Goal: Task Accomplishment & Management: Use online tool/utility

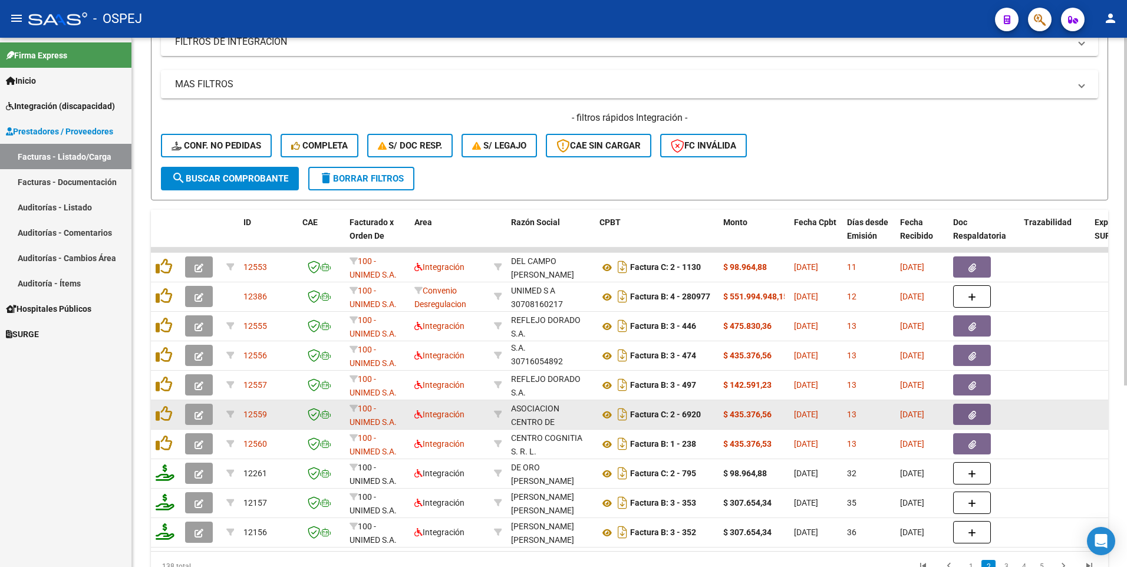
scroll to position [236, 0]
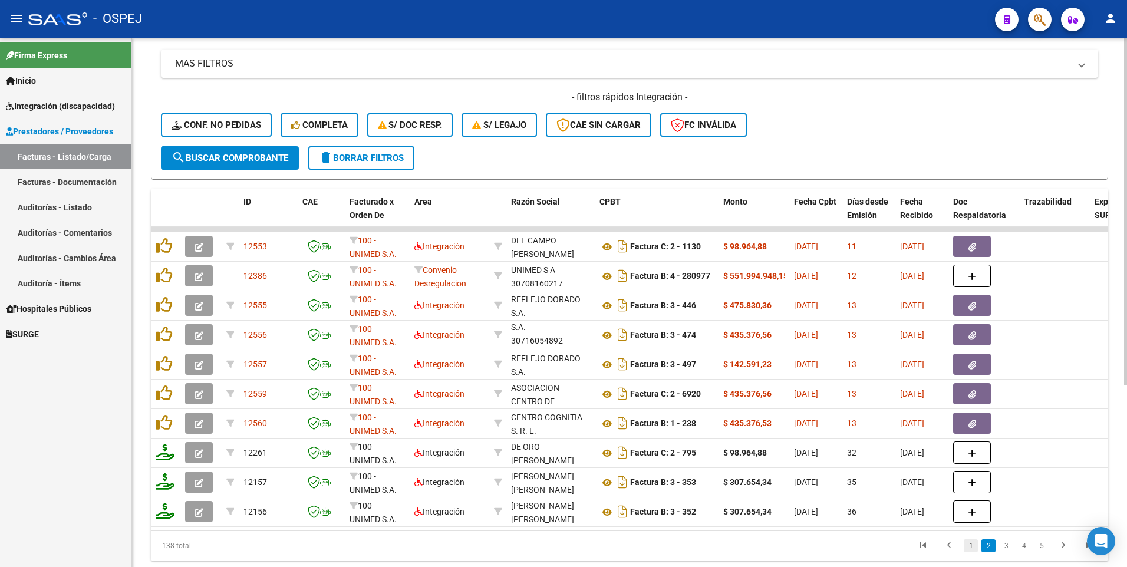
click at [969, 552] on link "1" at bounding box center [971, 545] width 14 height 13
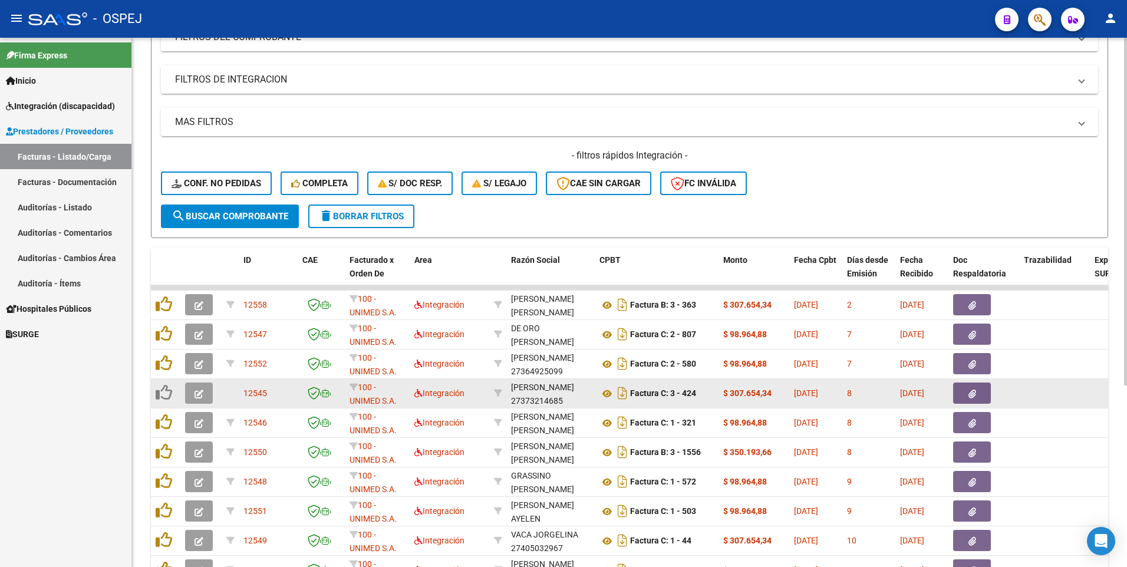
scroll to position [177, 0]
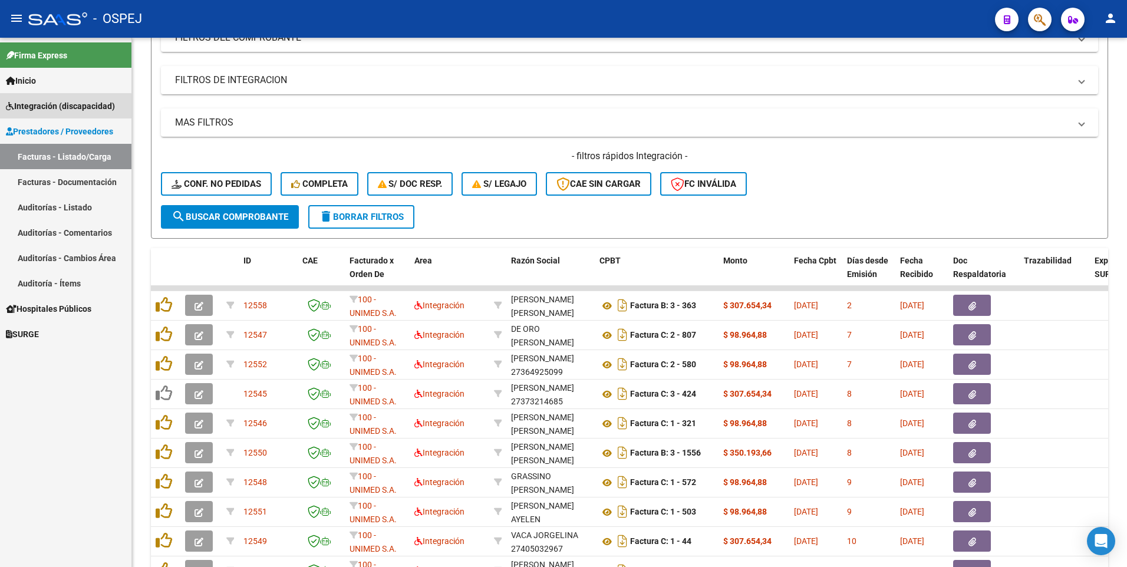
click at [52, 107] on span "Integración (discapacidad)" at bounding box center [60, 106] width 109 height 13
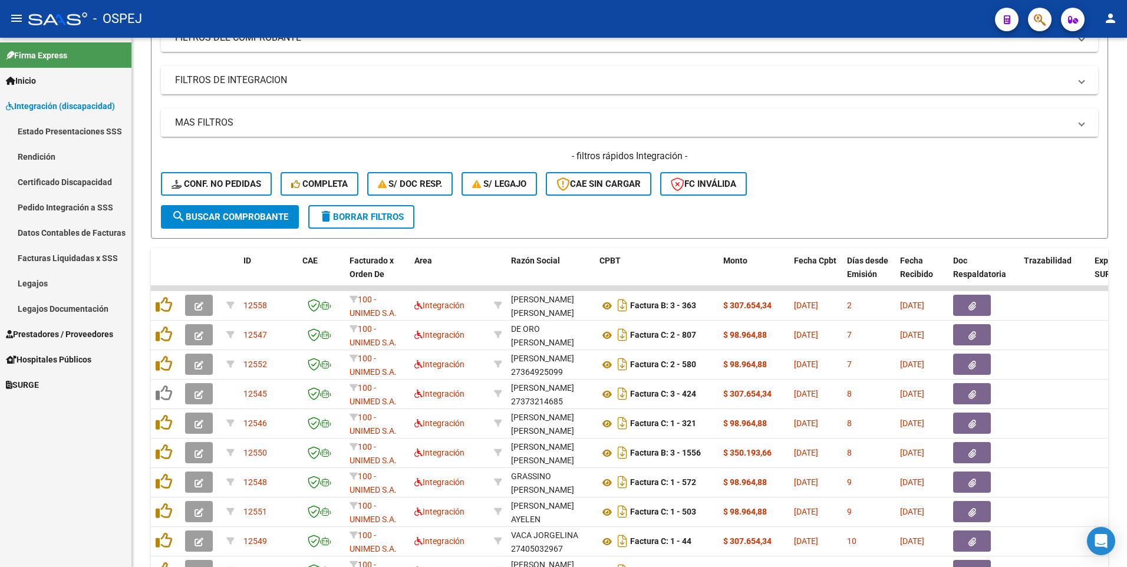
click at [48, 284] on link "Legajos" at bounding box center [65, 283] width 131 height 25
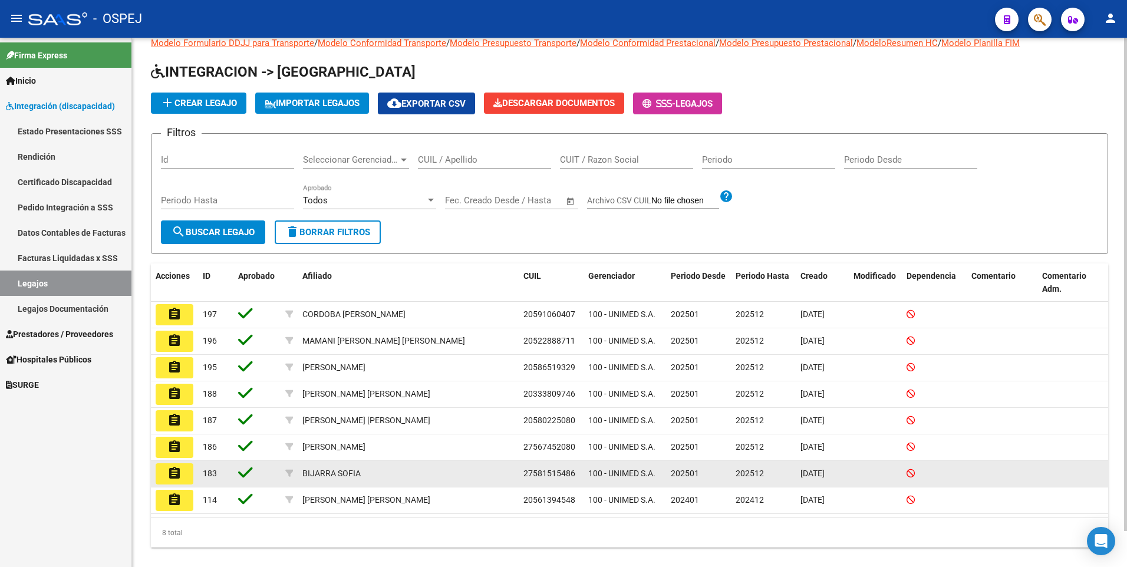
scroll to position [38, 0]
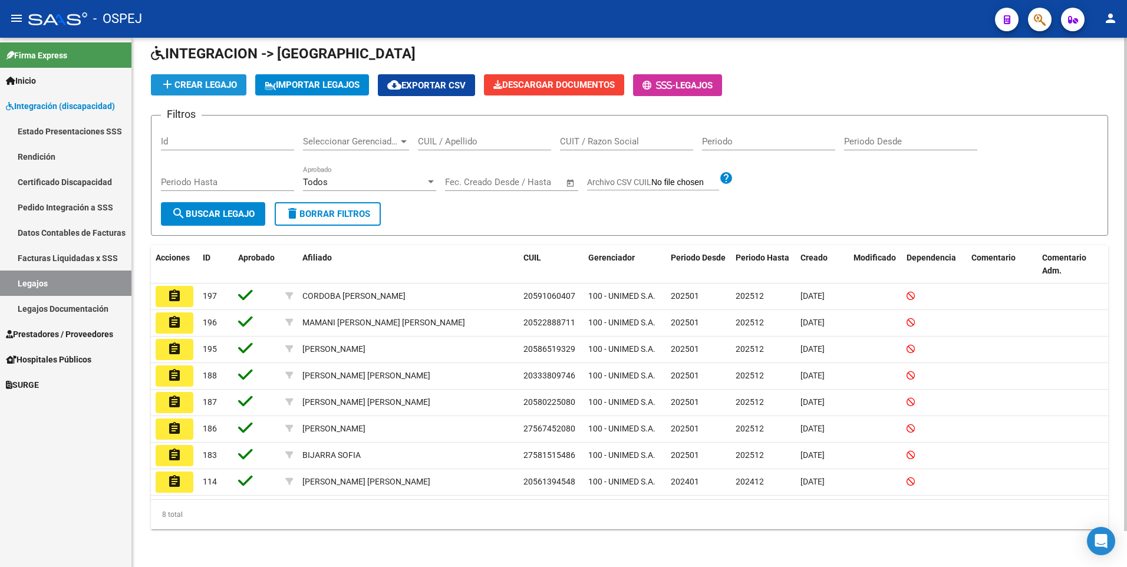
click at [208, 83] on span "add Crear Legajo" at bounding box center [198, 85] width 77 height 11
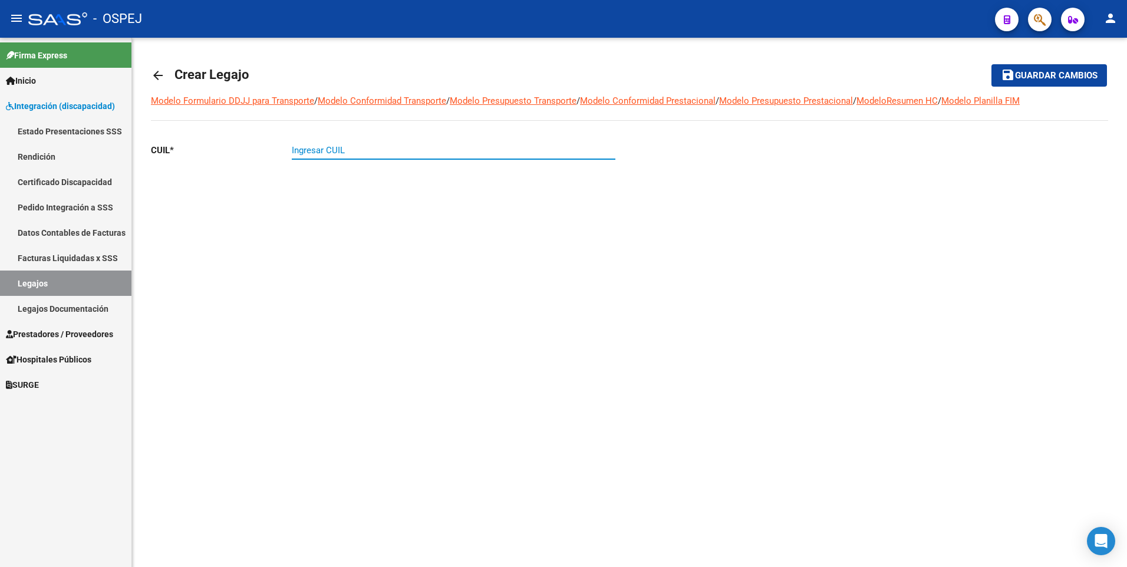
click at [335, 153] on input "Ingresar CUIL" at bounding box center [454, 150] width 324 height 11
click at [161, 74] on mat-icon "arrow_back" at bounding box center [158, 75] width 14 height 14
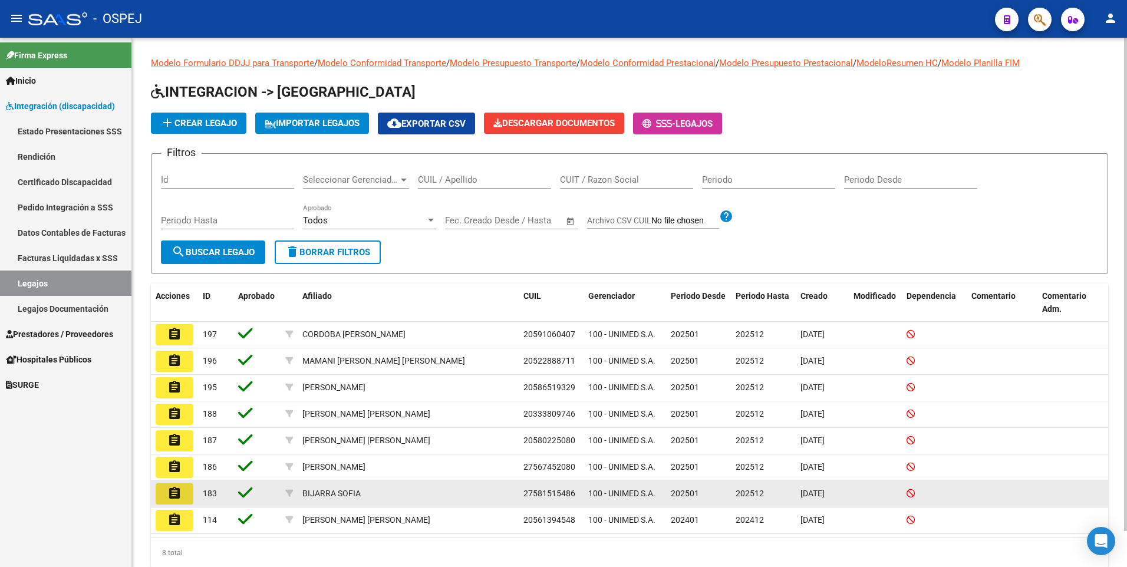
click at [173, 494] on mat-icon "assignment" at bounding box center [174, 493] width 14 height 14
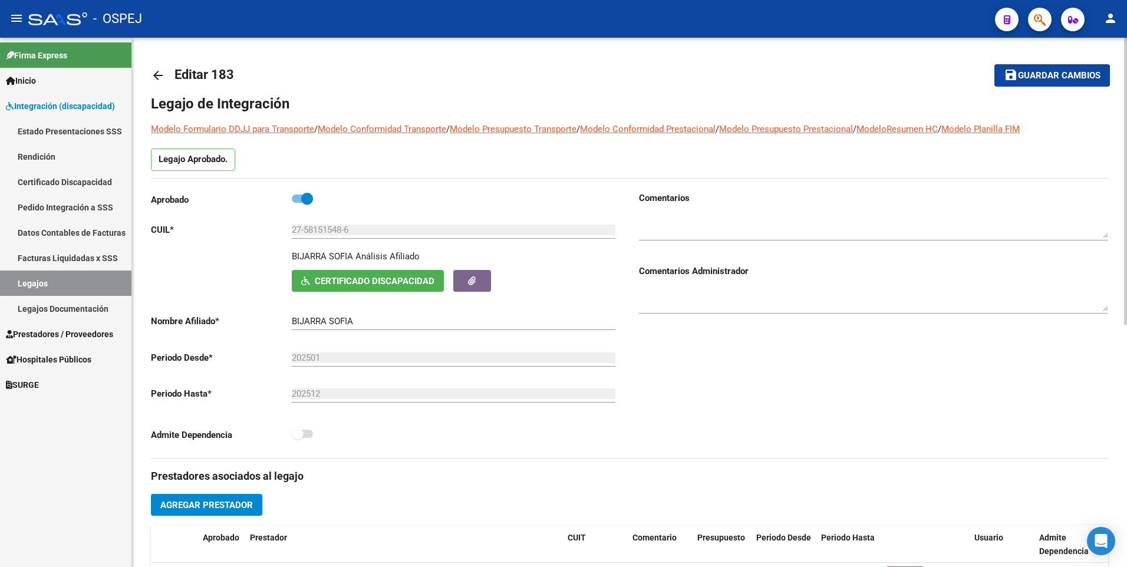
click at [162, 74] on mat-icon "arrow_back" at bounding box center [158, 75] width 14 height 14
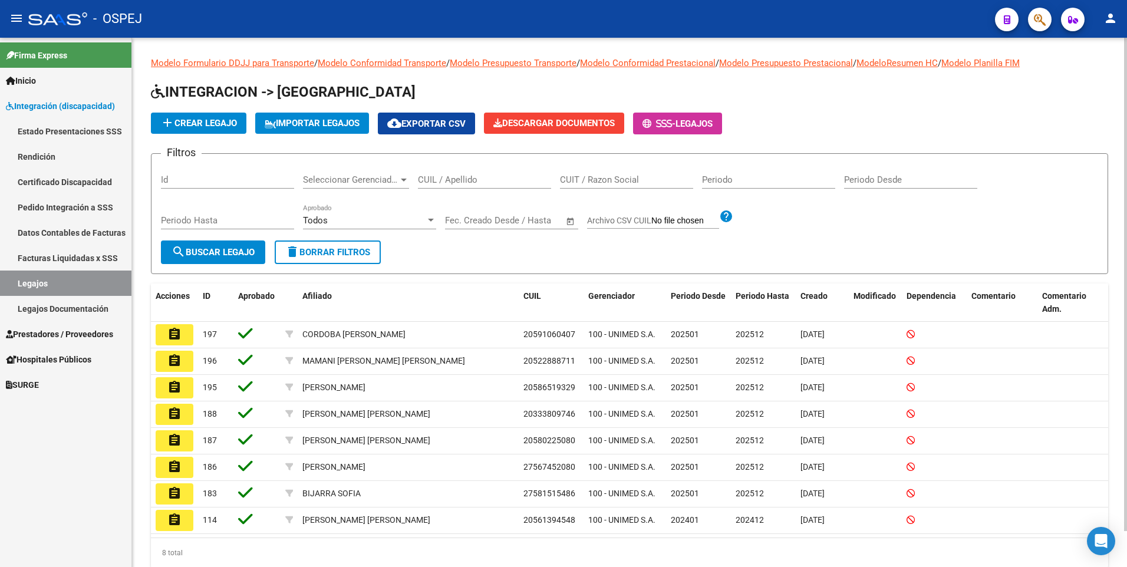
click at [55, 309] on link "Legajos Documentación" at bounding box center [65, 308] width 131 height 25
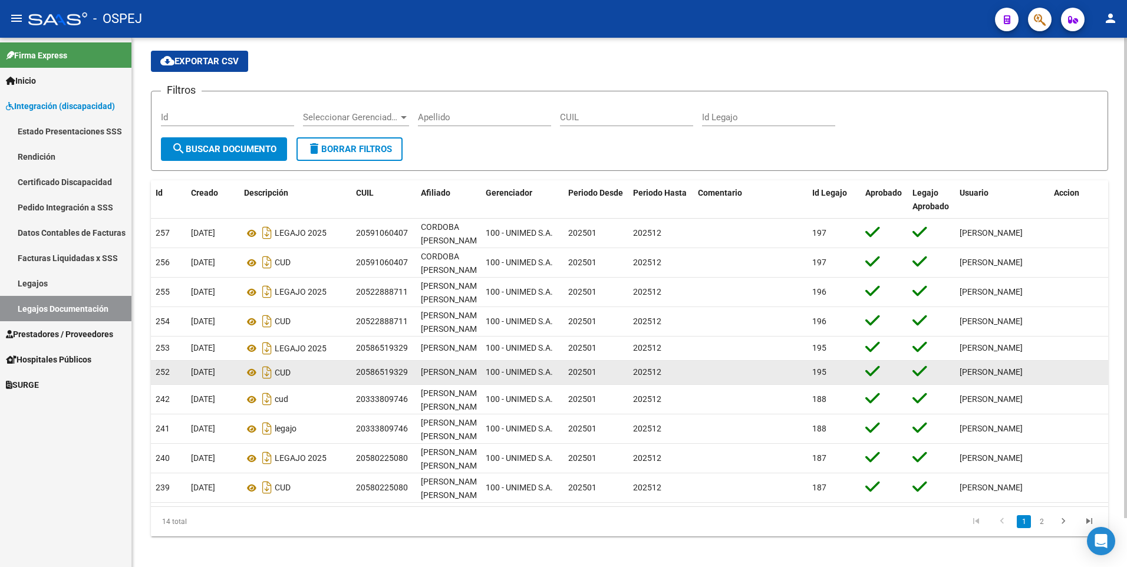
scroll to position [54, 0]
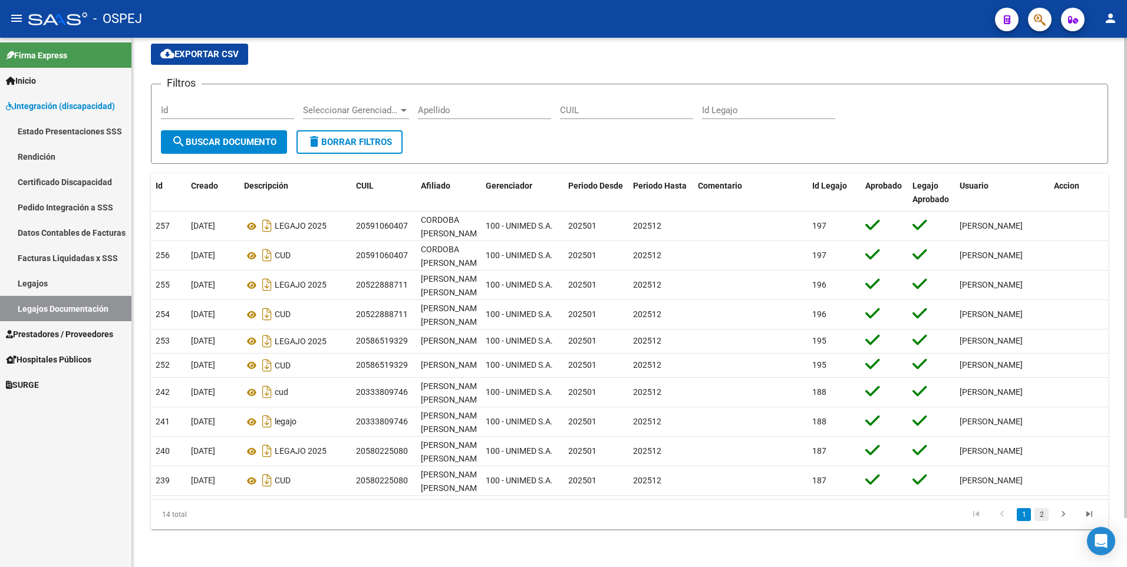
click at [1043, 517] on link "2" at bounding box center [1042, 514] width 14 height 13
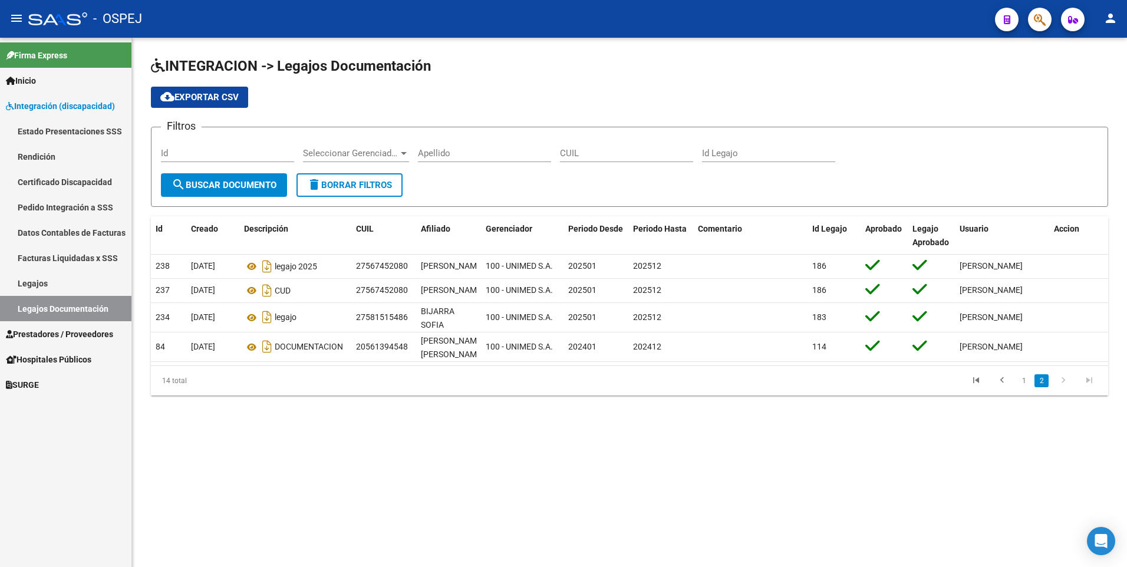
scroll to position [0, 0]
click at [1026, 387] on link "1" at bounding box center [1024, 380] width 14 height 13
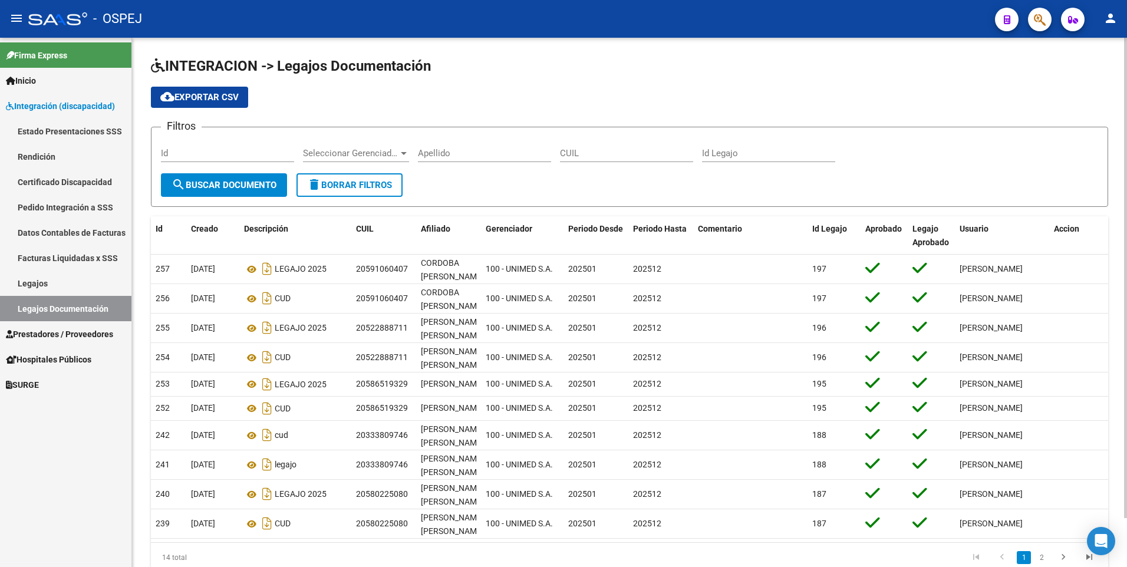
click at [61, 108] on span "Integración (discapacidad)" at bounding box center [60, 106] width 109 height 13
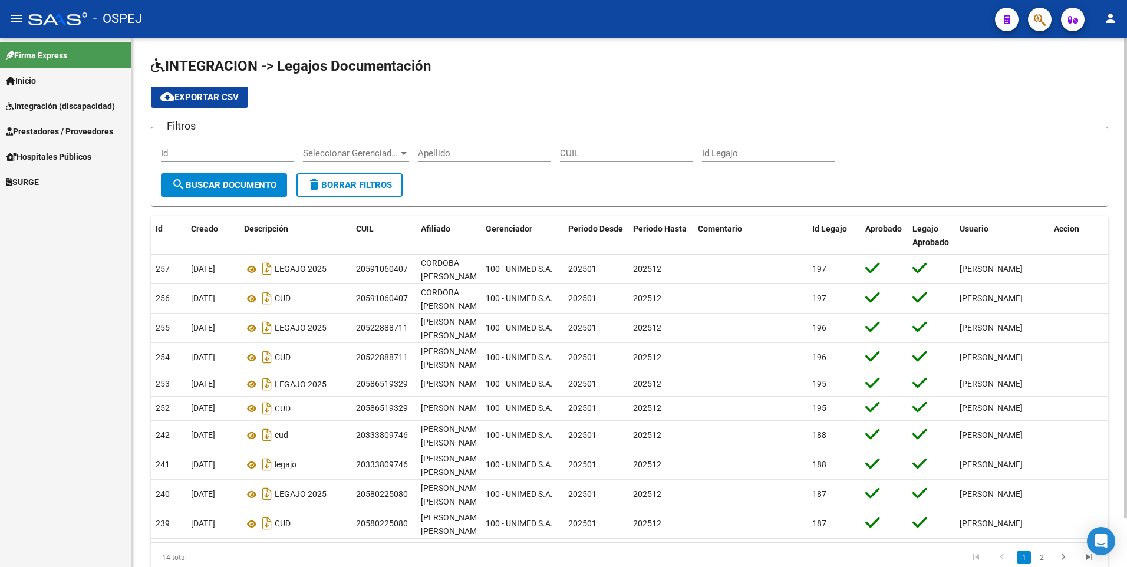
click at [58, 103] on span "Integración (discapacidad)" at bounding box center [60, 106] width 109 height 13
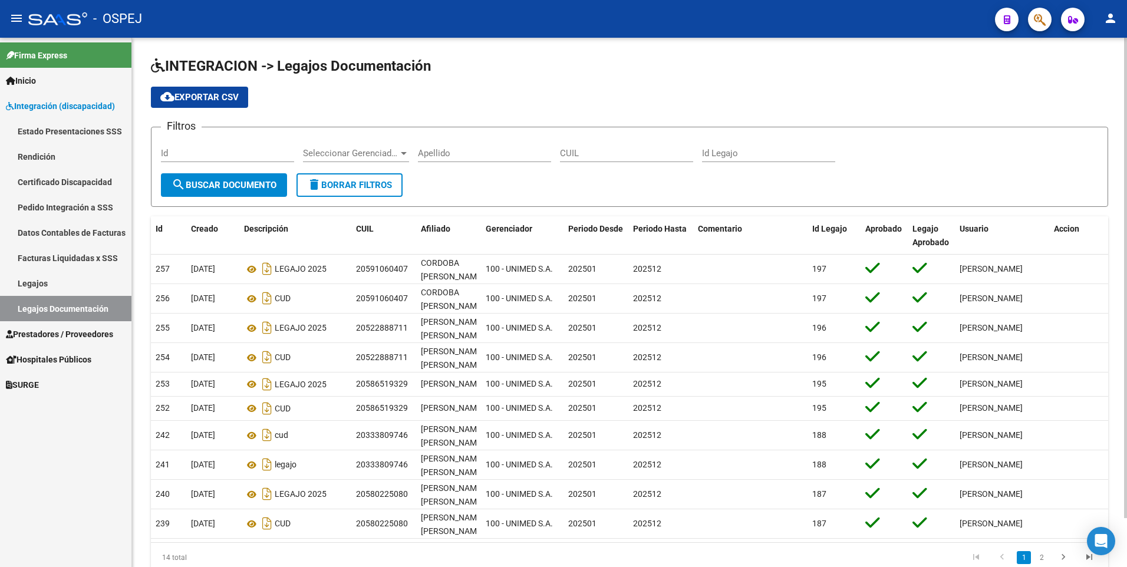
click at [60, 131] on link "Estado Presentaciones SSS" at bounding box center [65, 131] width 131 height 25
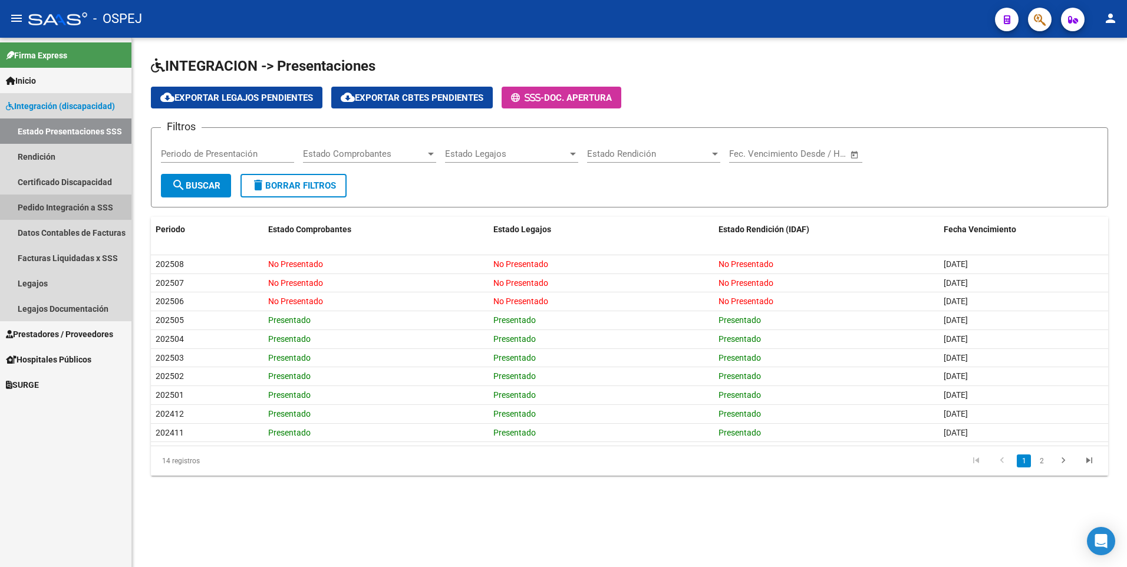
click at [29, 208] on link "Pedido Integración a SSS" at bounding box center [65, 207] width 131 height 25
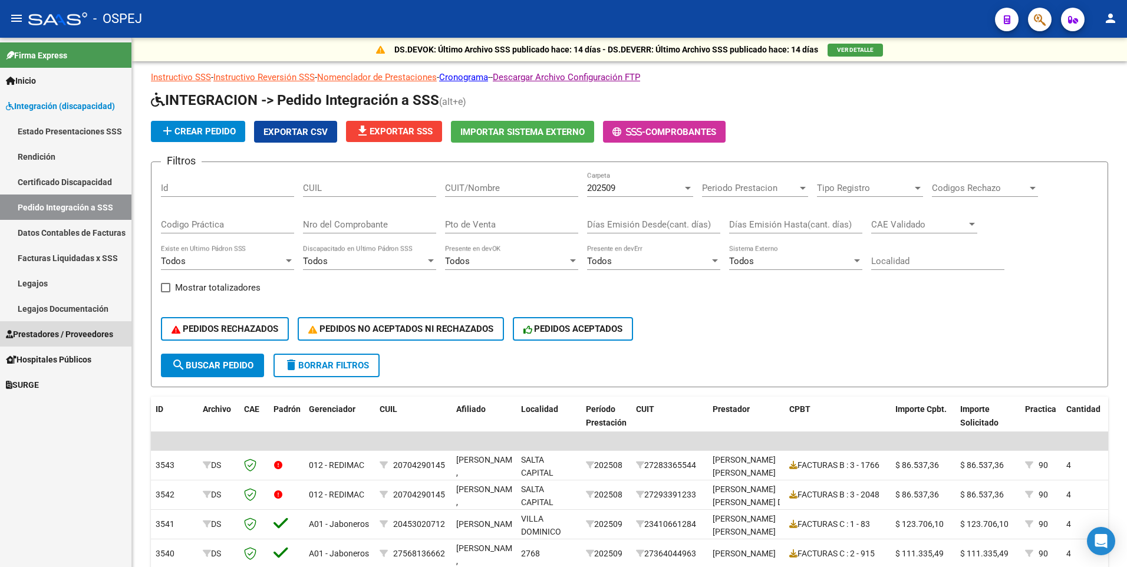
click at [62, 331] on span "Prestadores / Proveedores" at bounding box center [59, 334] width 107 height 13
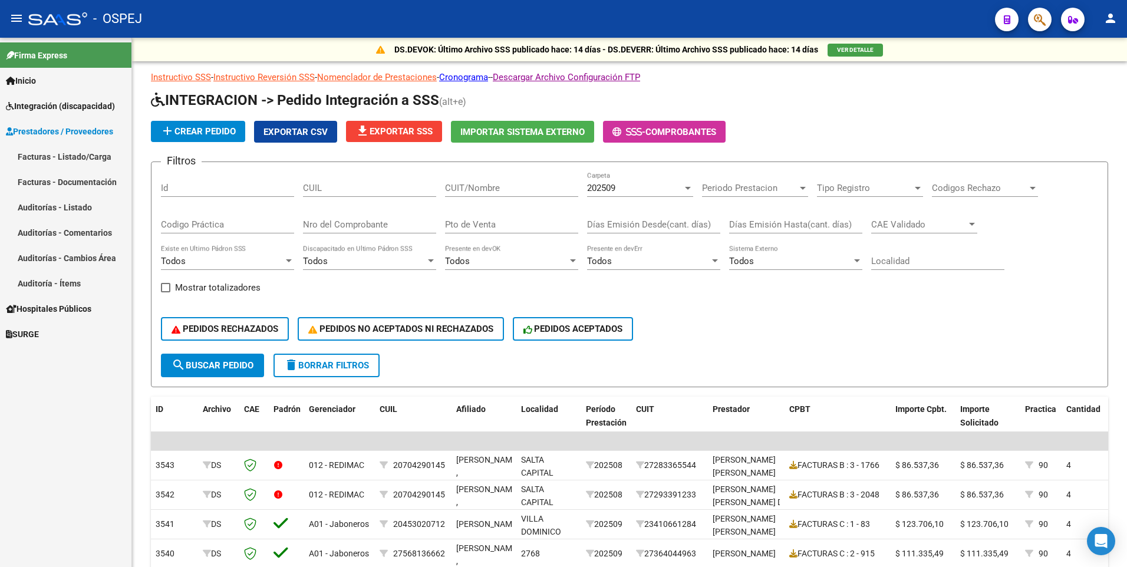
click at [66, 157] on link "Facturas - Listado/Carga" at bounding box center [65, 156] width 131 height 25
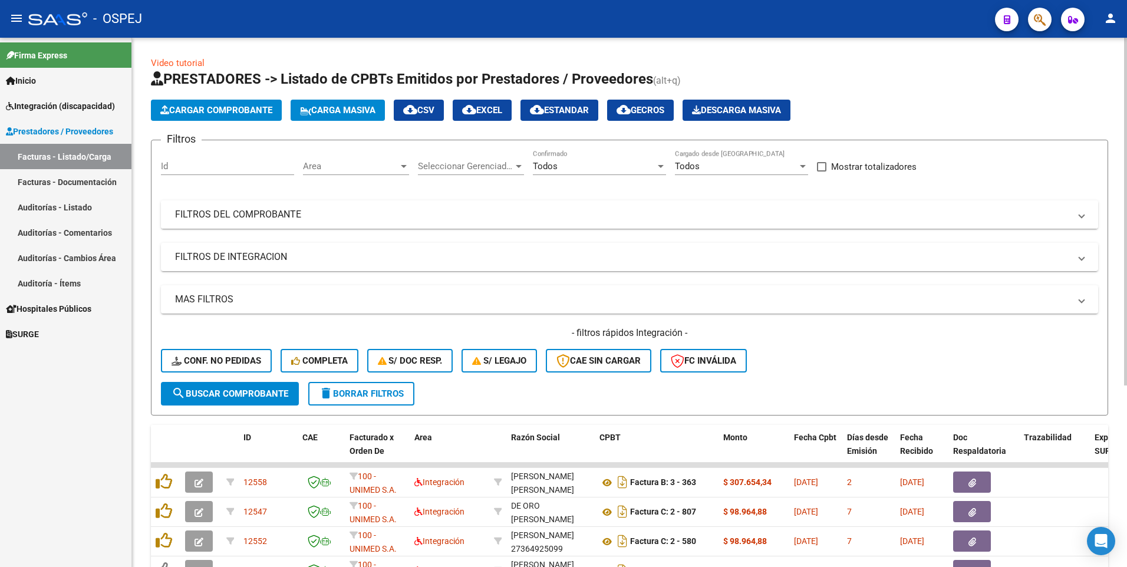
click at [1079, 217] on span "FILTROS DEL COMPROBANTE" at bounding box center [627, 214] width 904 height 13
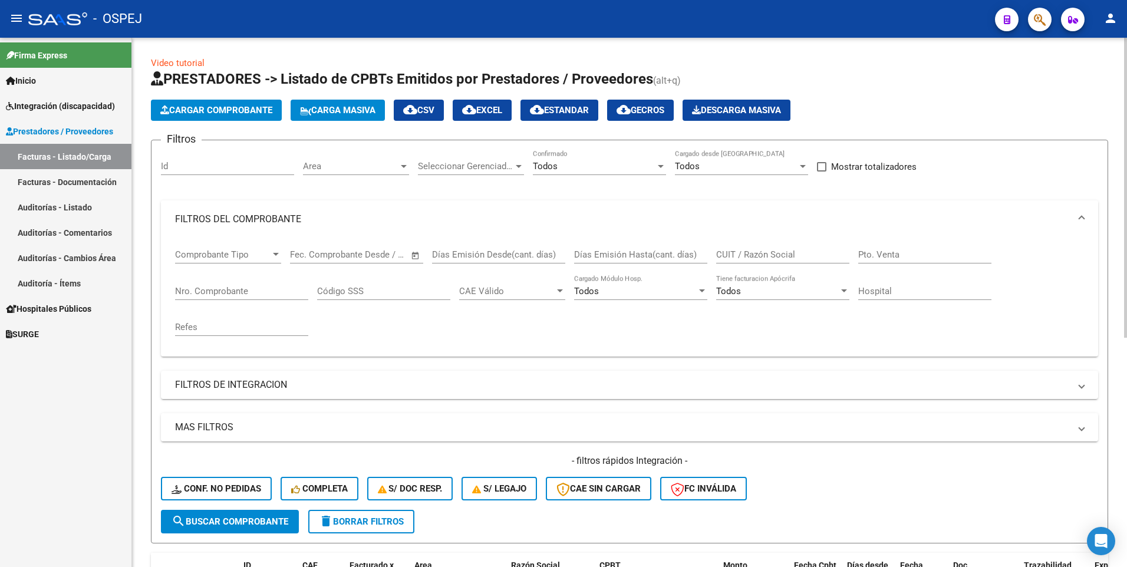
click at [1079, 217] on span "FILTROS DEL COMPROBANTE" at bounding box center [627, 219] width 904 height 13
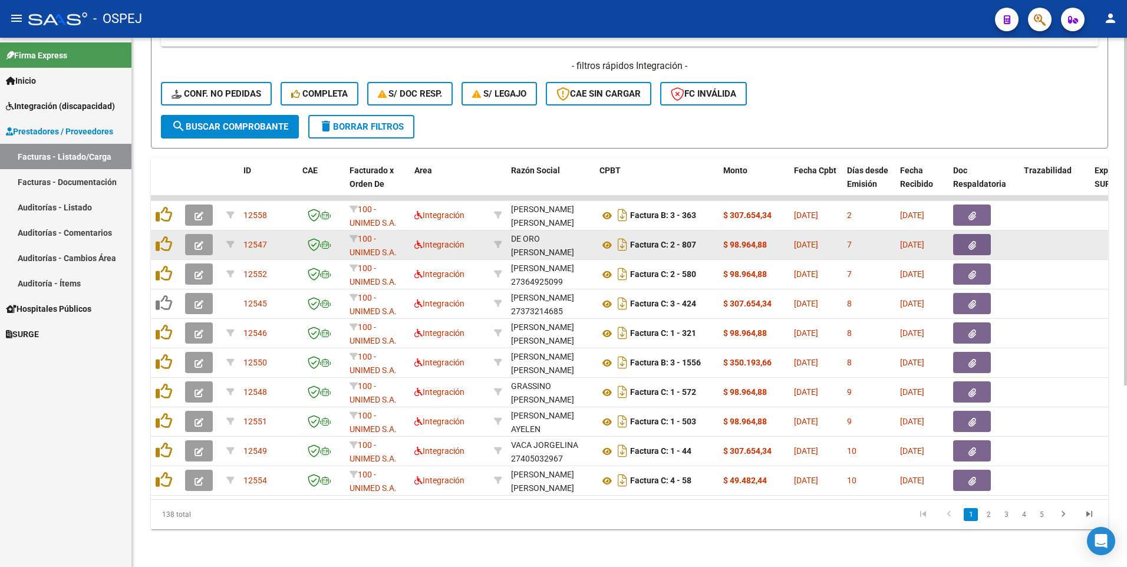
scroll to position [276, 0]
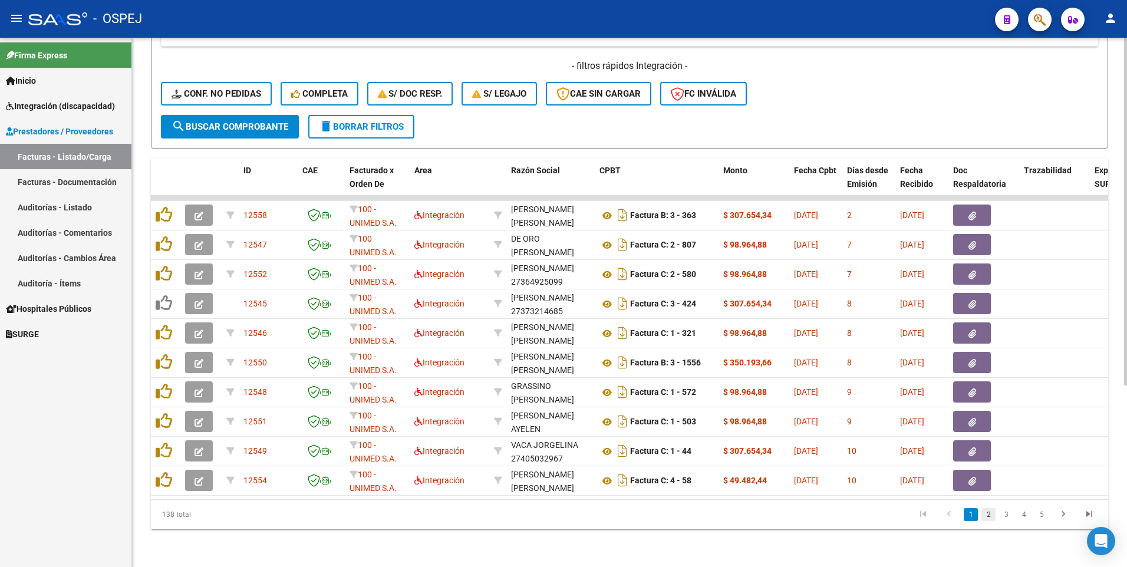
click at [986, 515] on link "2" at bounding box center [989, 514] width 14 height 13
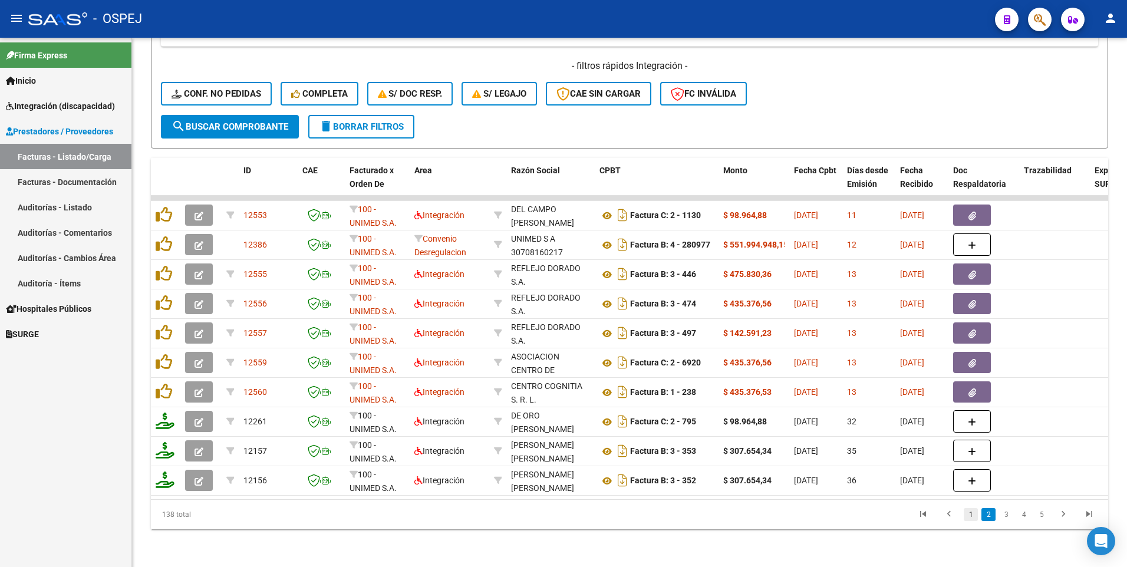
click at [972, 514] on link "1" at bounding box center [971, 514] width 14 height 13
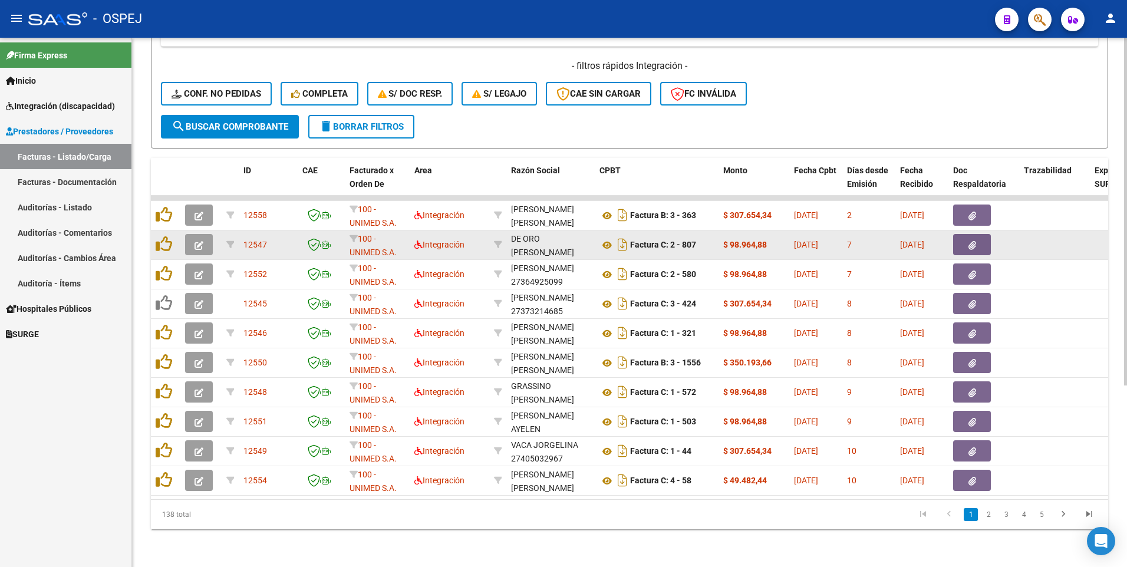
click at [972, 241] on icon "button" at bounding box center [973, 245] width 8 height 9
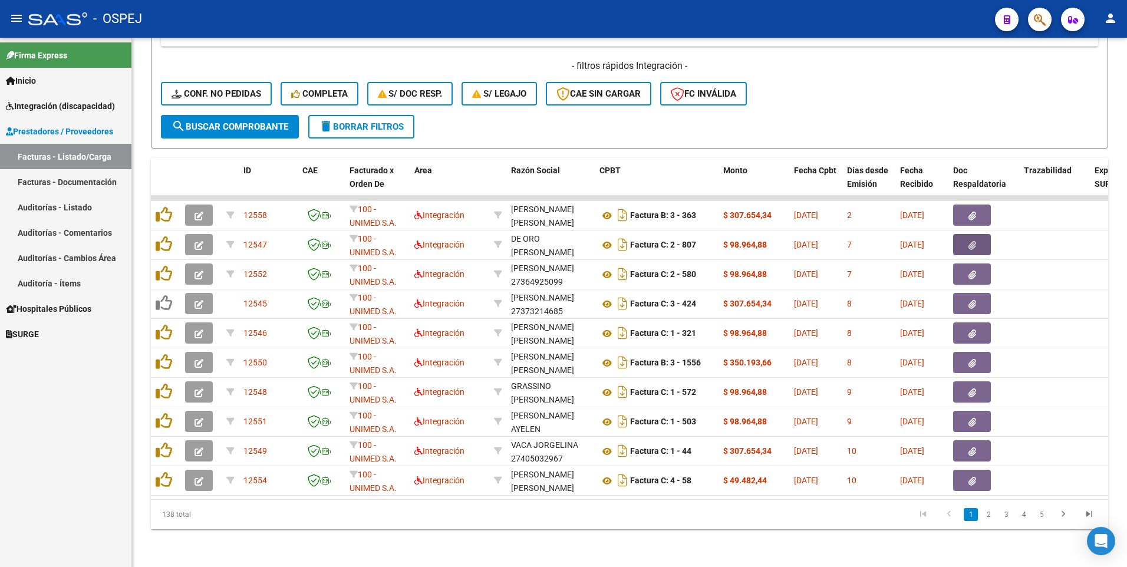
click at [46, 134] on span "Prestadores / Proveedores" at bounding box center [59, 131] width 107 height 13
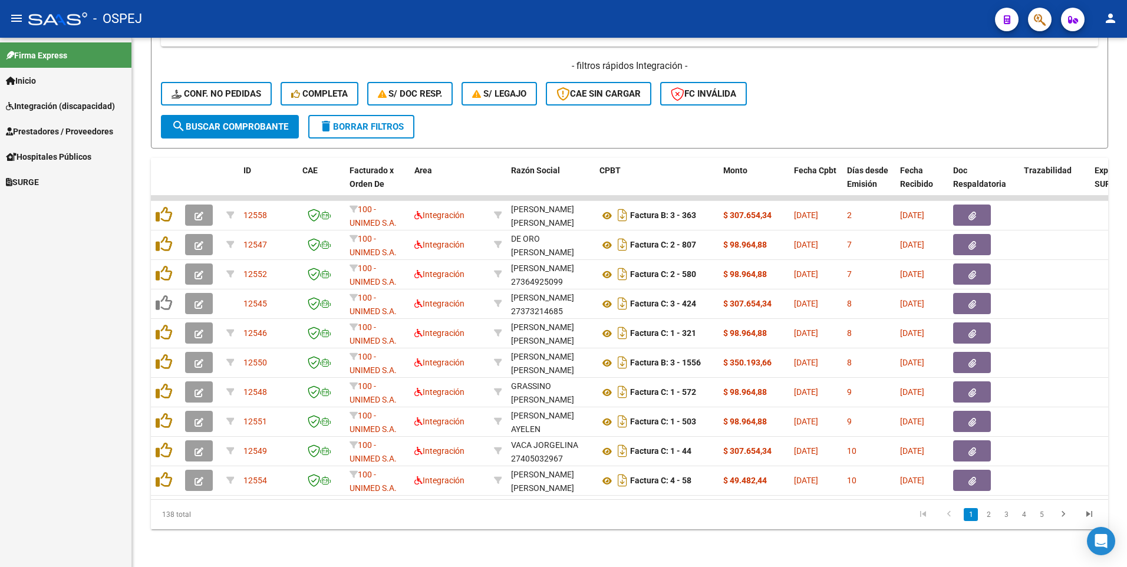
click at [50, 132] on span "Prestadores / Proveedores" at bounding box center [59, 131] width 107 height 13
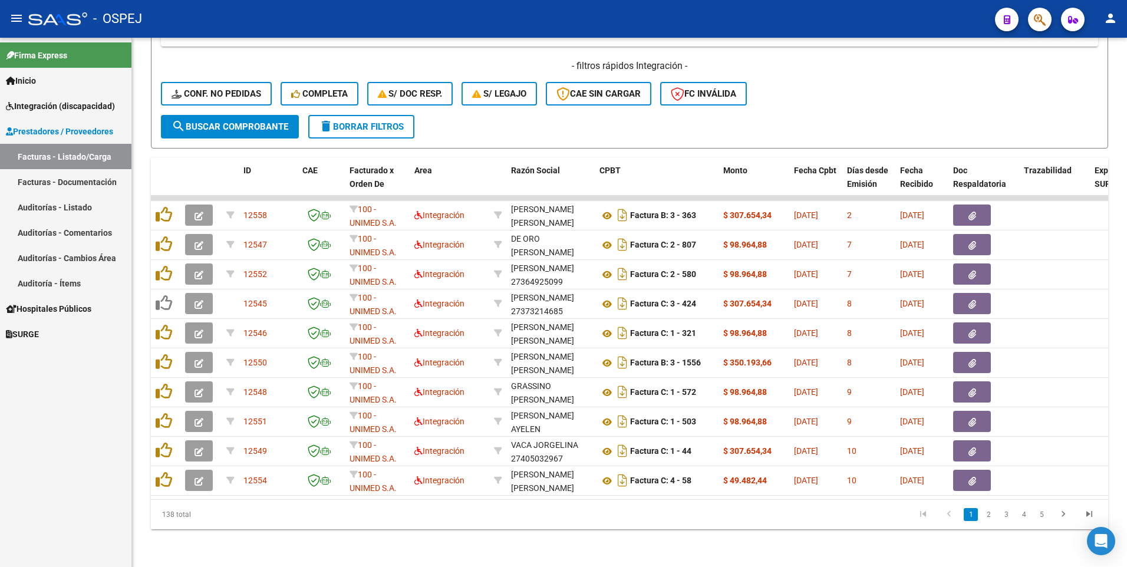
click at [50, 156] on link "Facturas - Listado/Carga" at bounding box center [65, 156] width 131 height 25
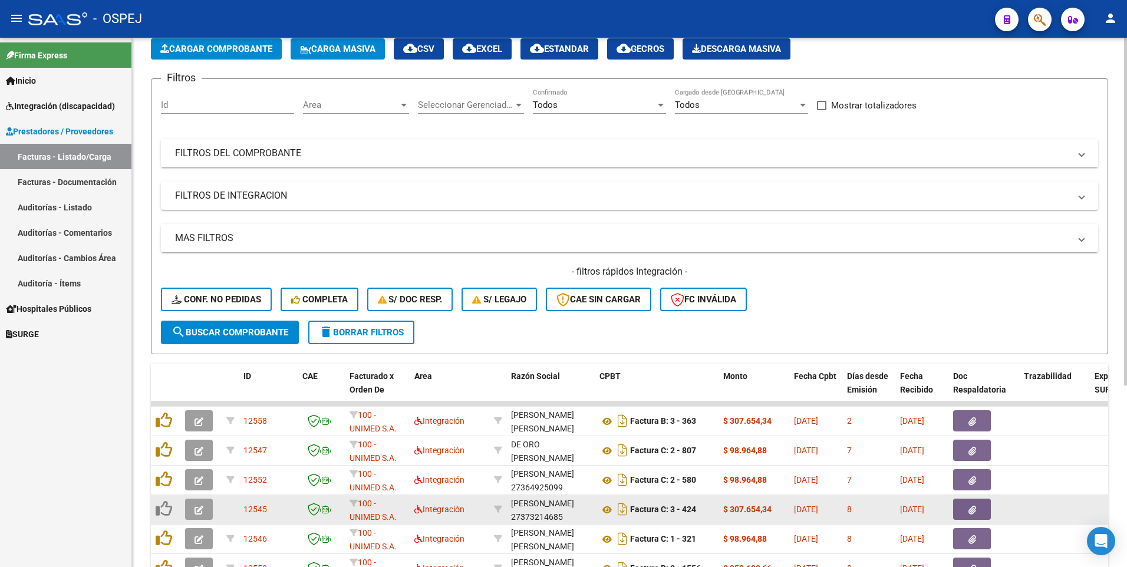
scroll to position [0, 0]
